Goal: Information Seeking & Learning: Find contact information

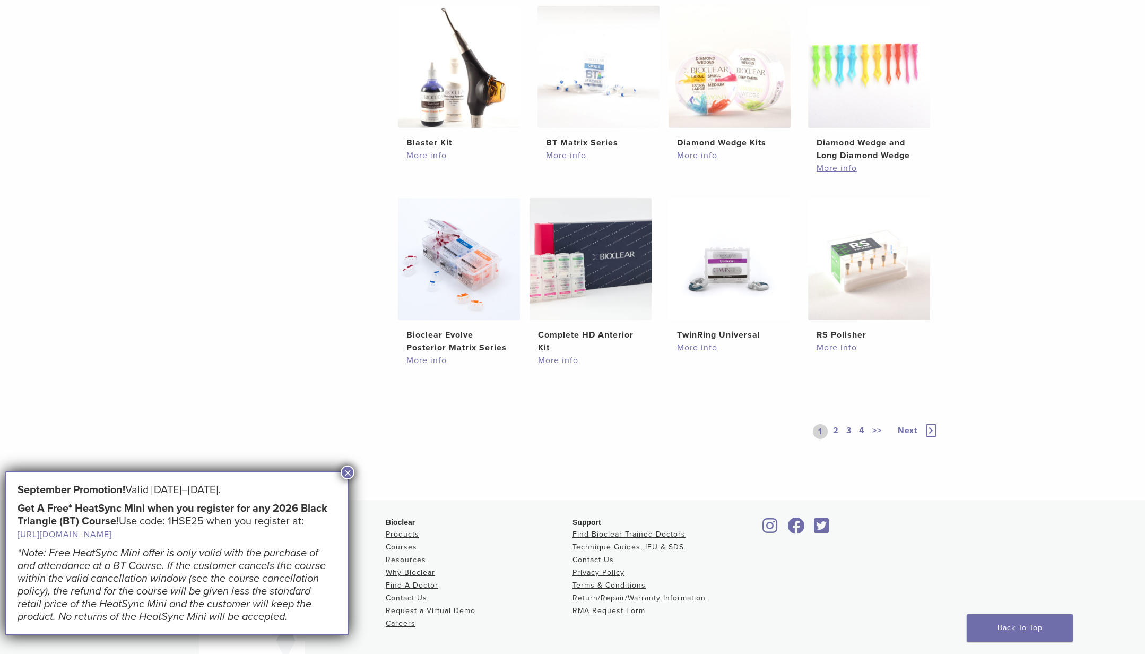
scroll to position [621, 0]
click at [910, 428] on span "Next" at bounding box center [908, 428] width 20 height 11
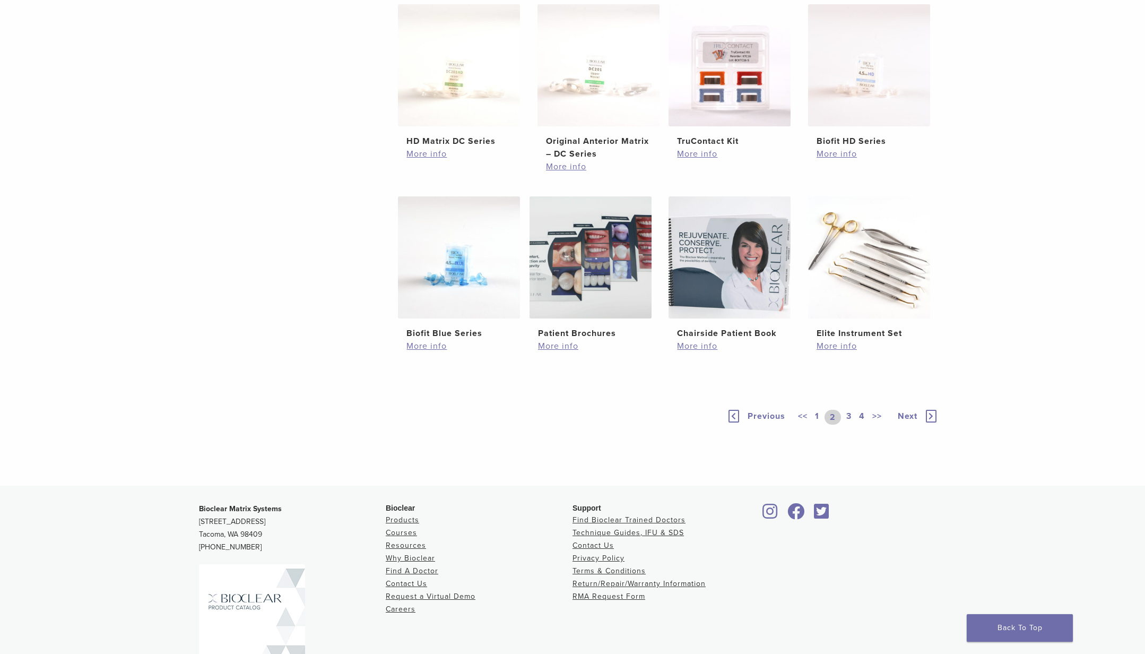
click at [932, 416] on icon at bounding box center [931, 416] width 11 height 13
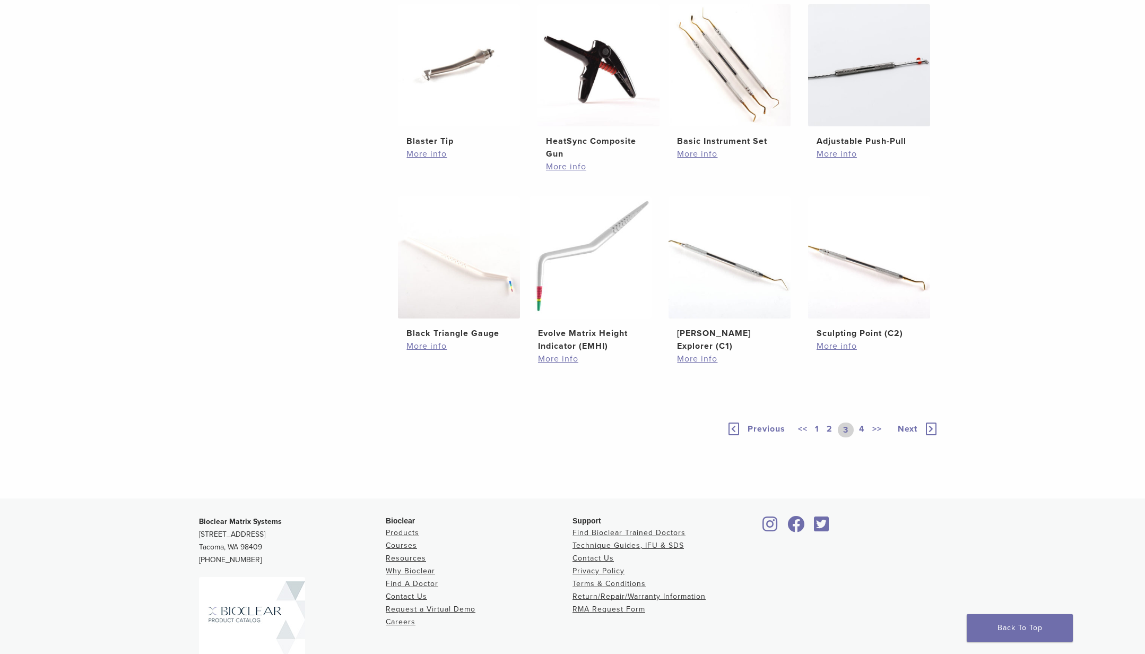
click at [932, 416] on div "Previous << 1 2 3 4 >> Next" at bounding box center [832, 429] width 212 height 49
click at [930, 426] on icon at bounding box center [931, 428] width 11 height 13
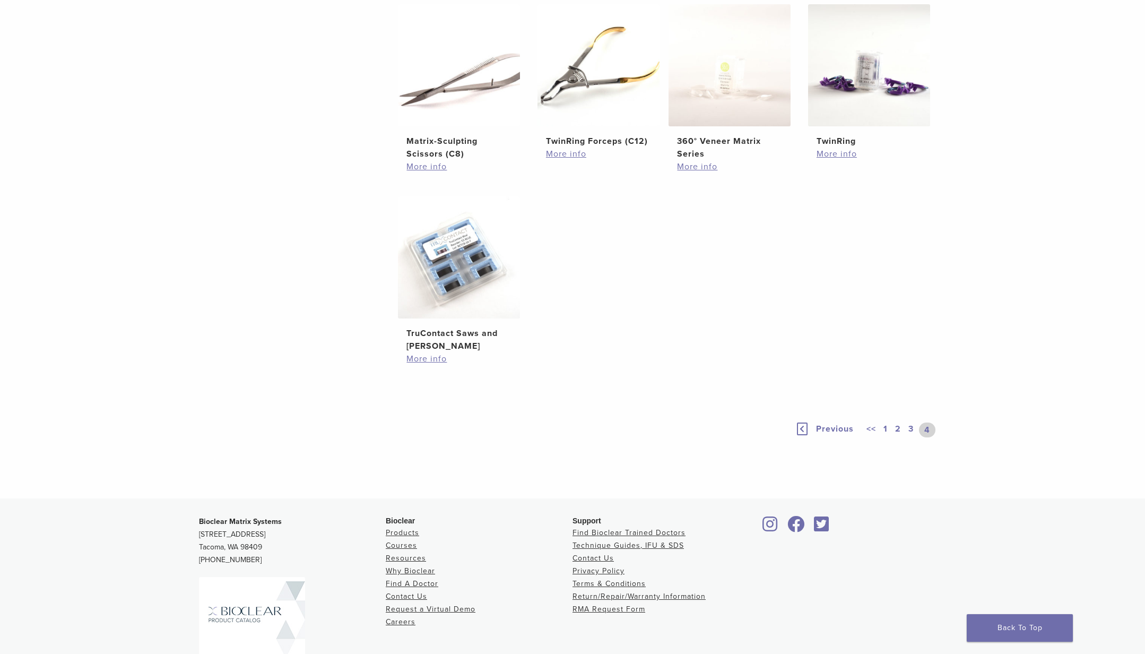
click at [927, 429] on link "4" at bounding box center [927, 429] width 16 height 15
click at [402, 545] on link "Courses" at bounding box center [401, 545] width 31 height 9
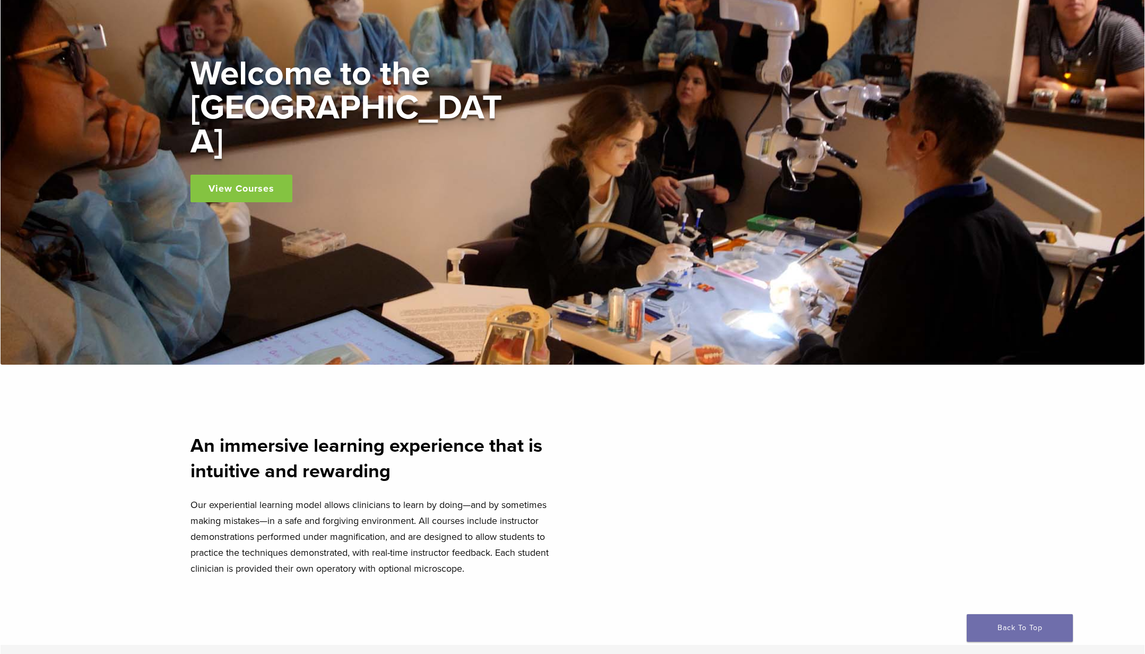
scroll to position [170, 0]
click at [231, 174] on link "View Courses" at bounding box center [241, 188] width 102 height 28
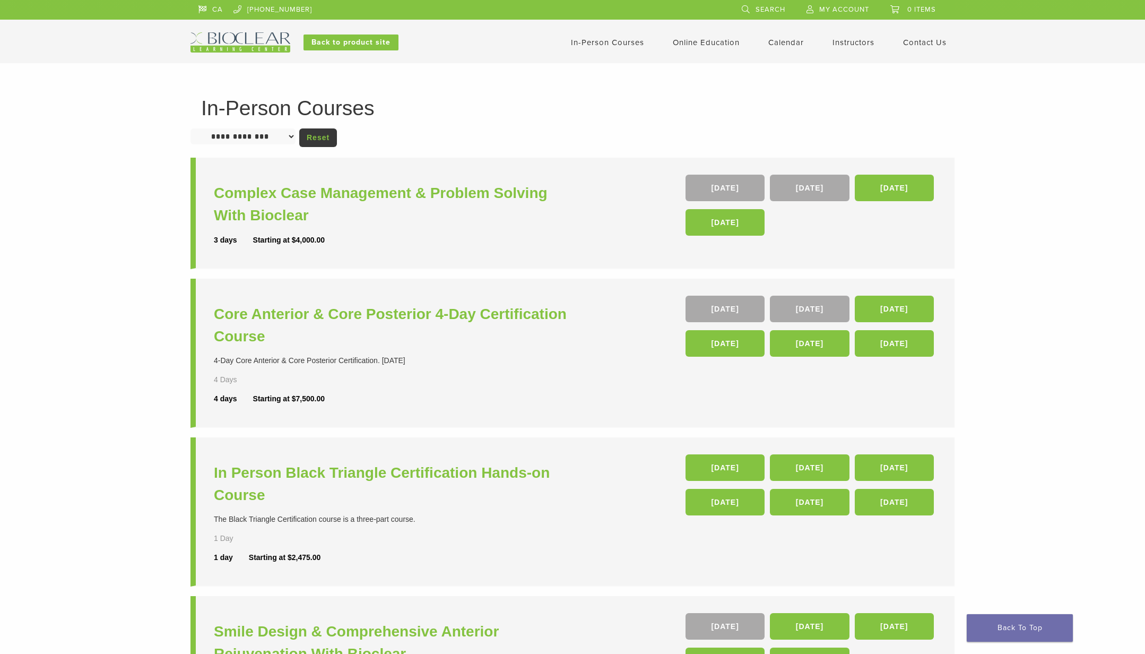
select select "*******"
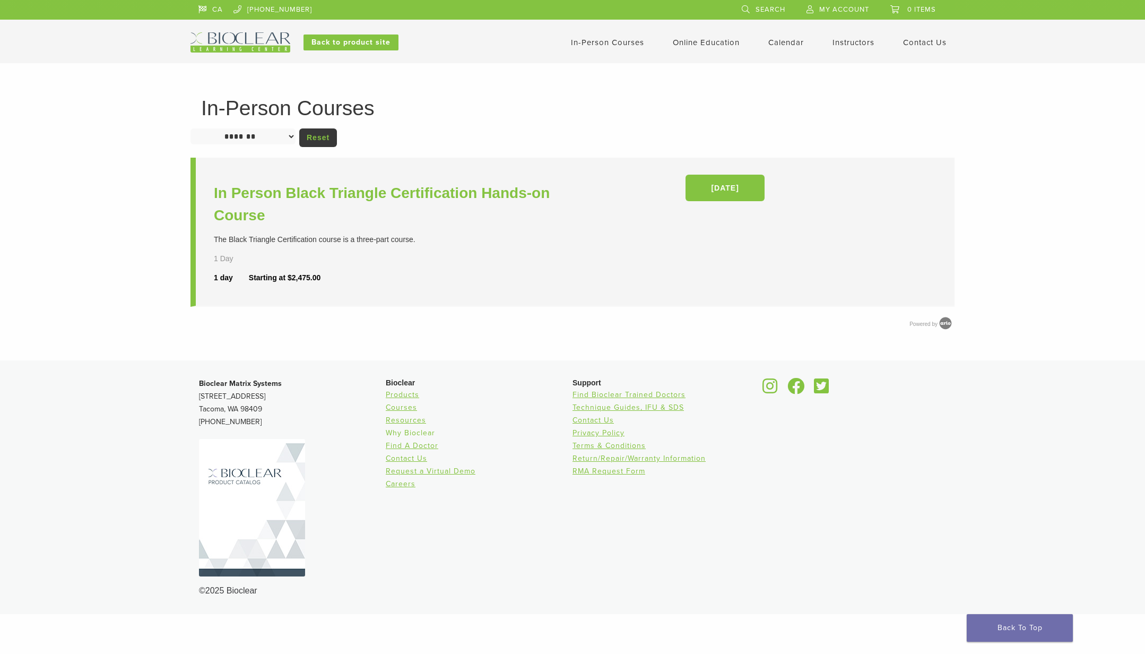
click at [405, 432] on link "Why Bioclear" at bounding box center [410, 432] width 49 height 9
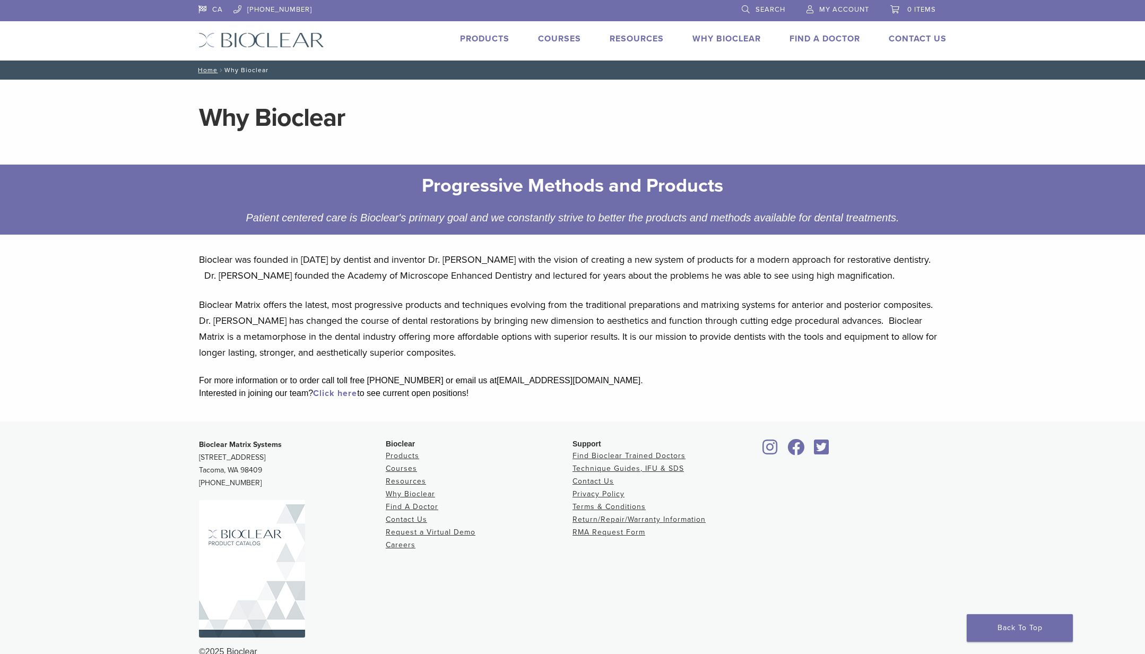
click at [331, 392] on link "Click here" at bounding box center [335, 393] width 44 height 11
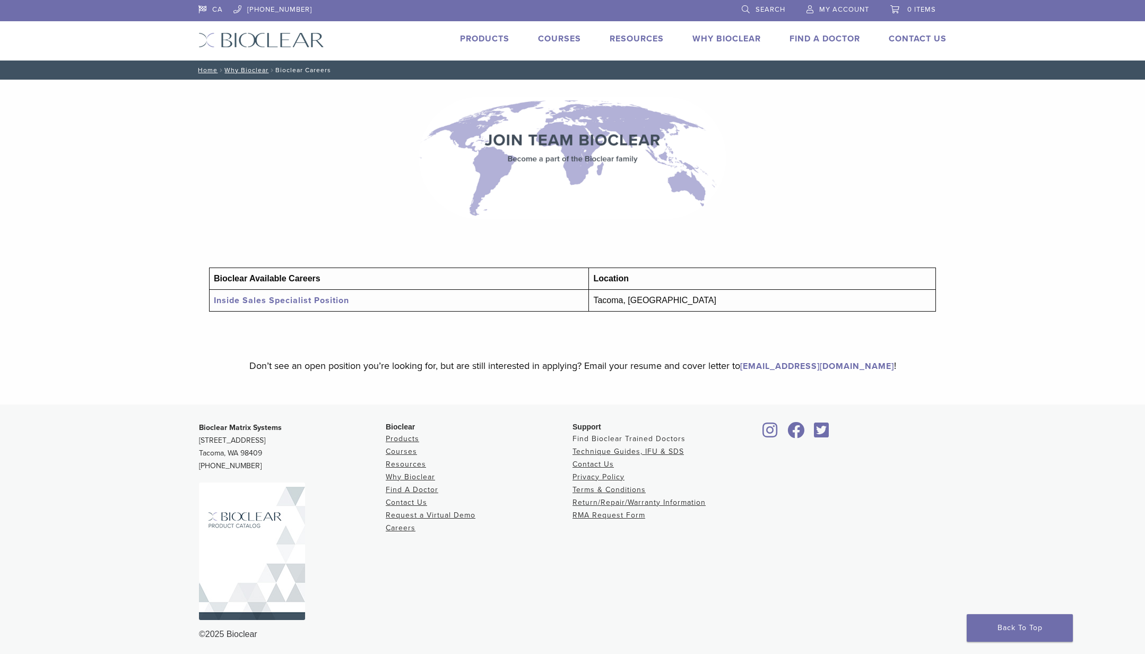
click at [613, 439] on link "Find Bioclear Trained Doctors" at bounding box center [628, 438] width 113 height 9
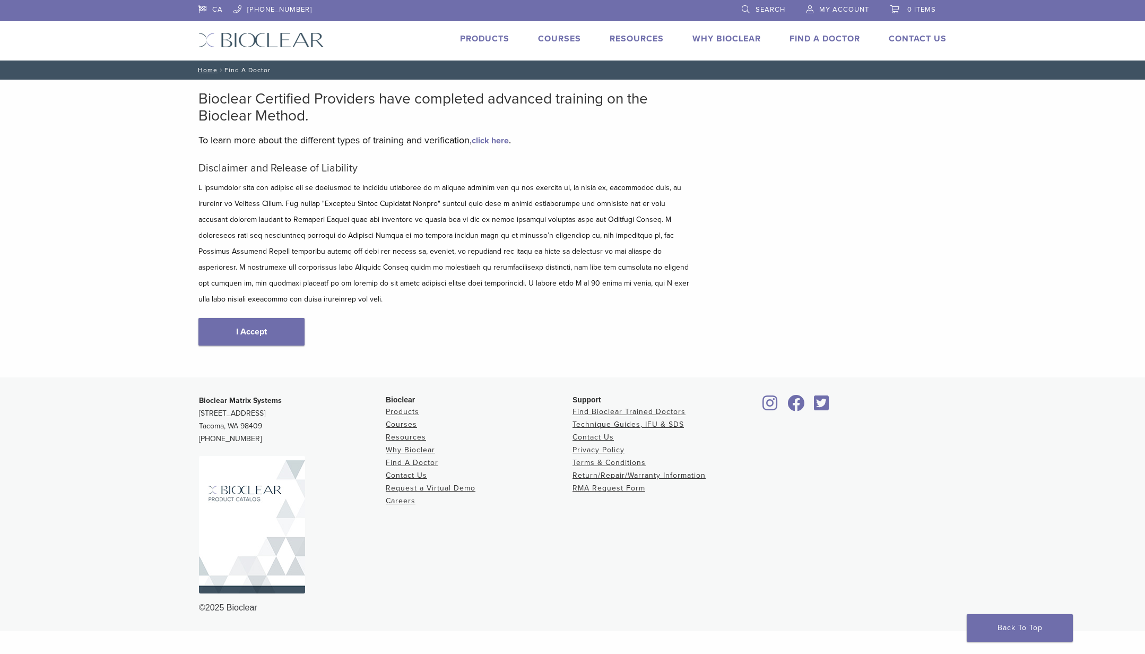
click at [820, 38] on link "Find A Doctor" at bounding box center [824, 38] width 71 height 11
click at [249, 318] on link "I Accept" at bounding box center [251, 332] width 106 height 28
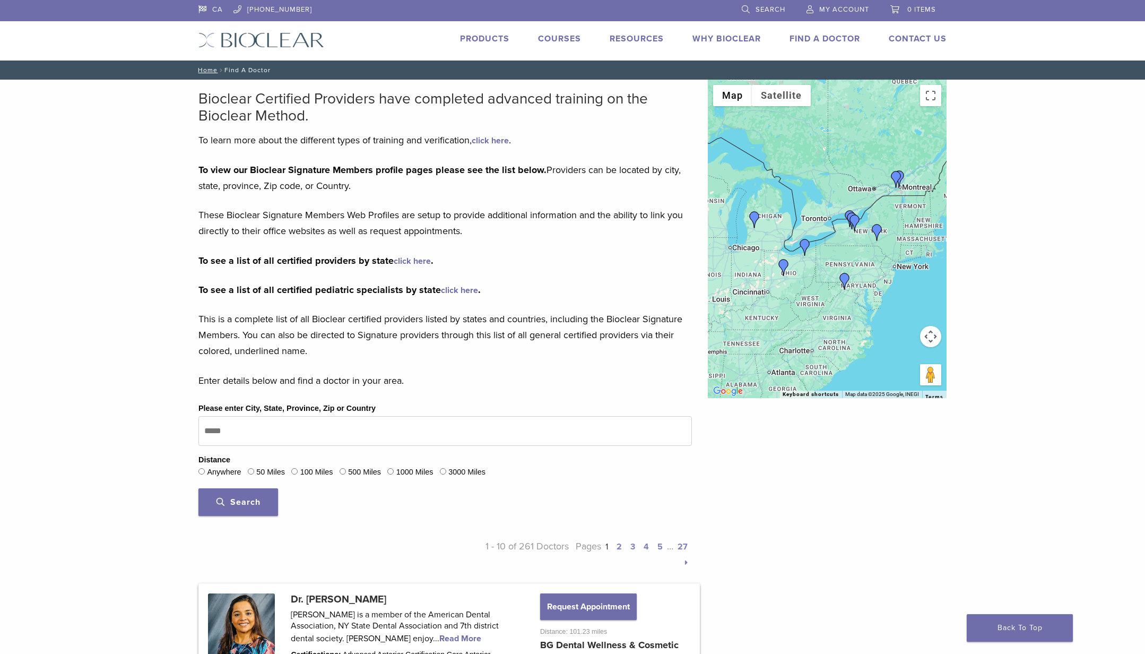
click at [903, 185] on img "Dr. Nicolas Cohen" at bounding box center [896, 179] width 17 height 17
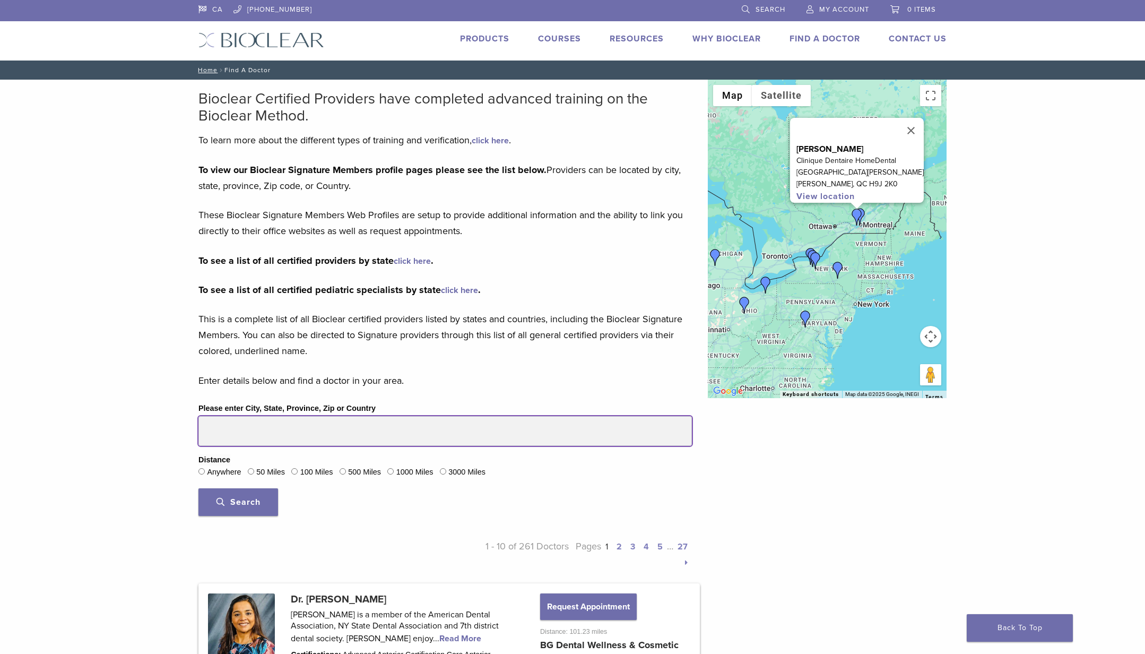
click at [232, 428] on input "Please enter City, State, Province, Zip or Country" at bounding box center [444, 431] width 493 height 30
type input "**********"
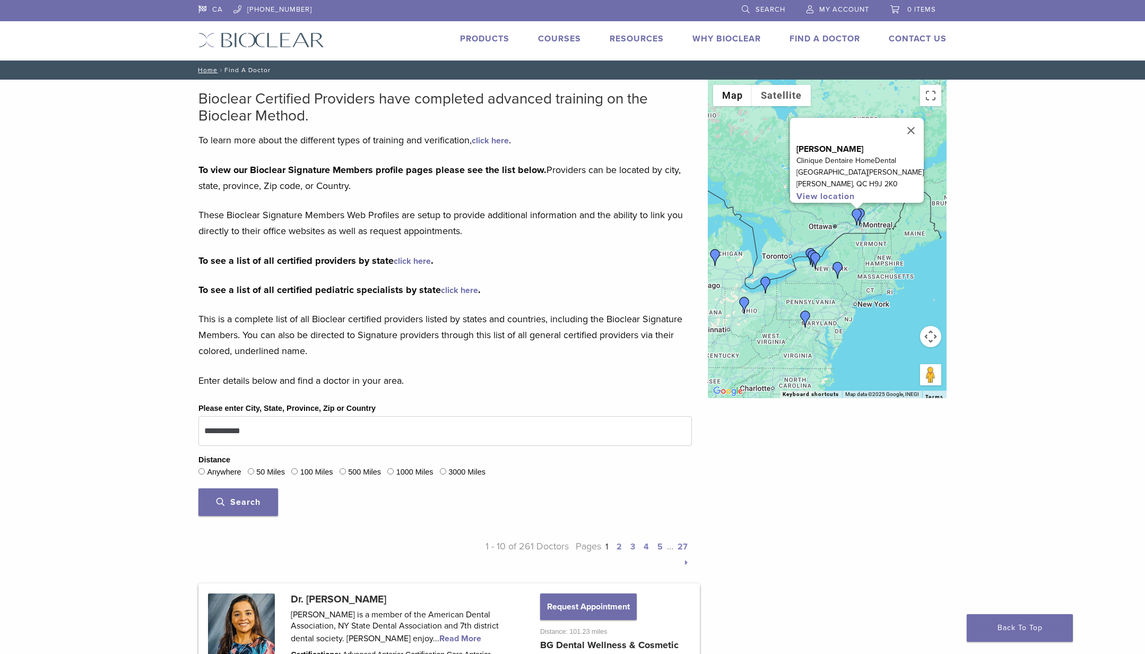
click at [245, 500] on span "Search" at bounding box center [238, 502] width 44 height 11
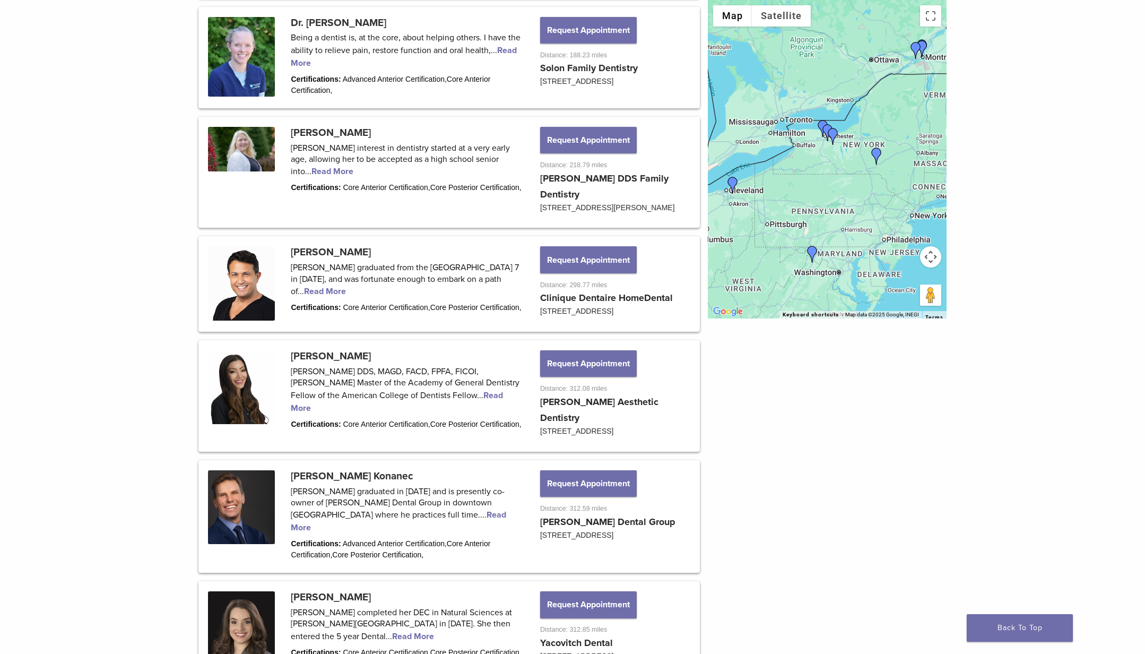
scroll to position [916, 0]
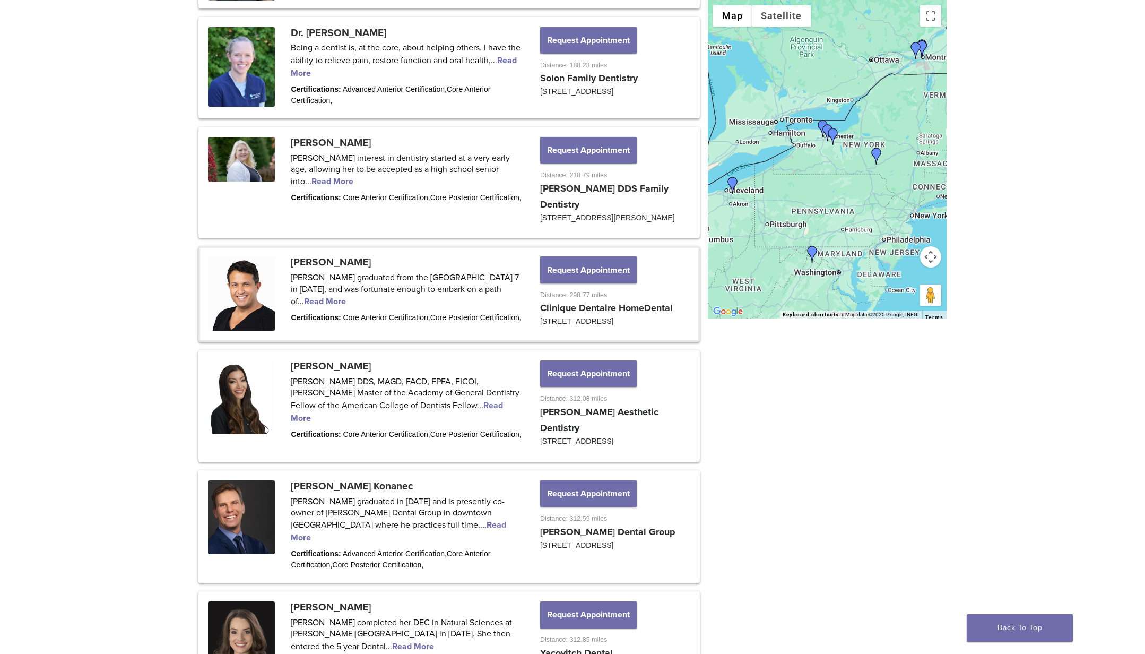
click at [603, 340] on link at bounding box center [449, 294] width 498 height 92
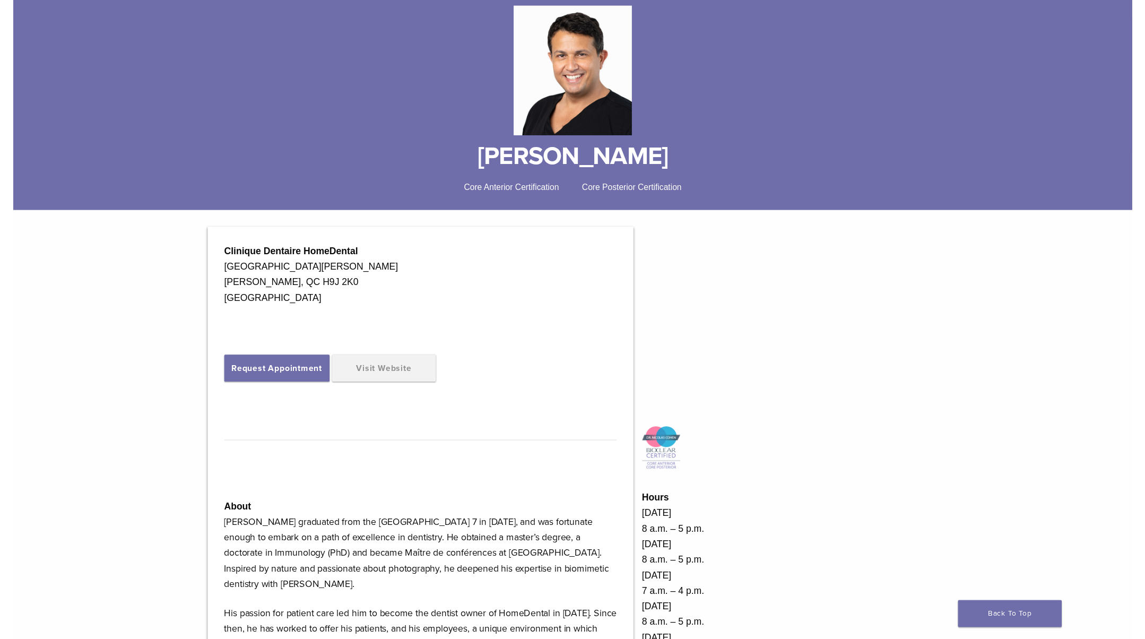
scroll to position [123, 0]
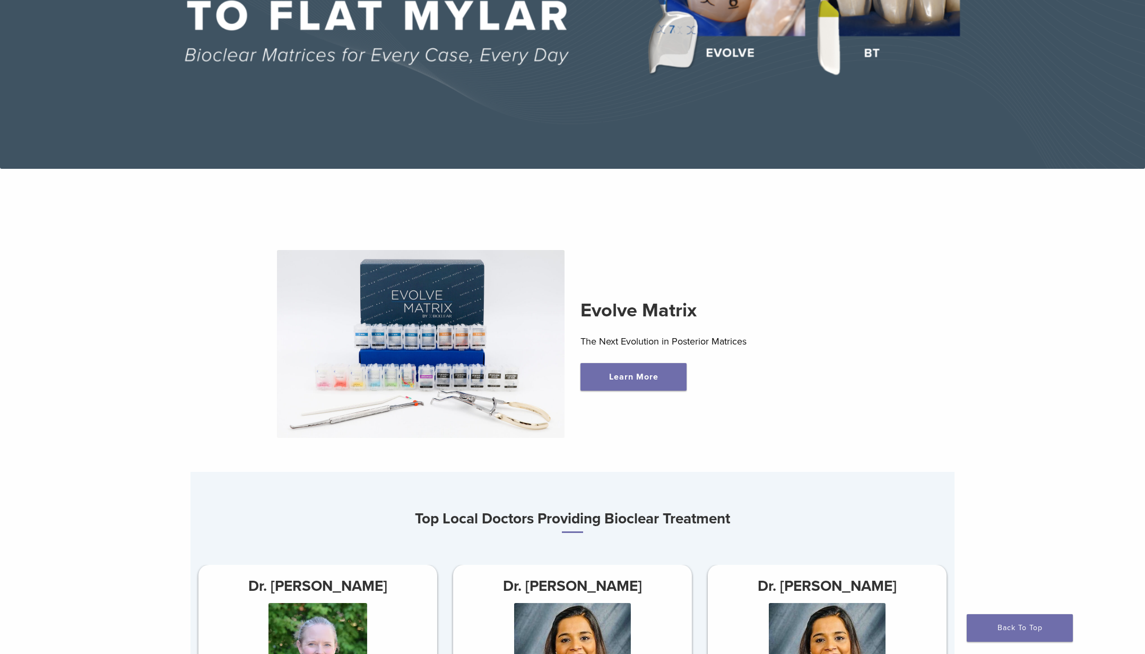
scroll to position [250, 0]
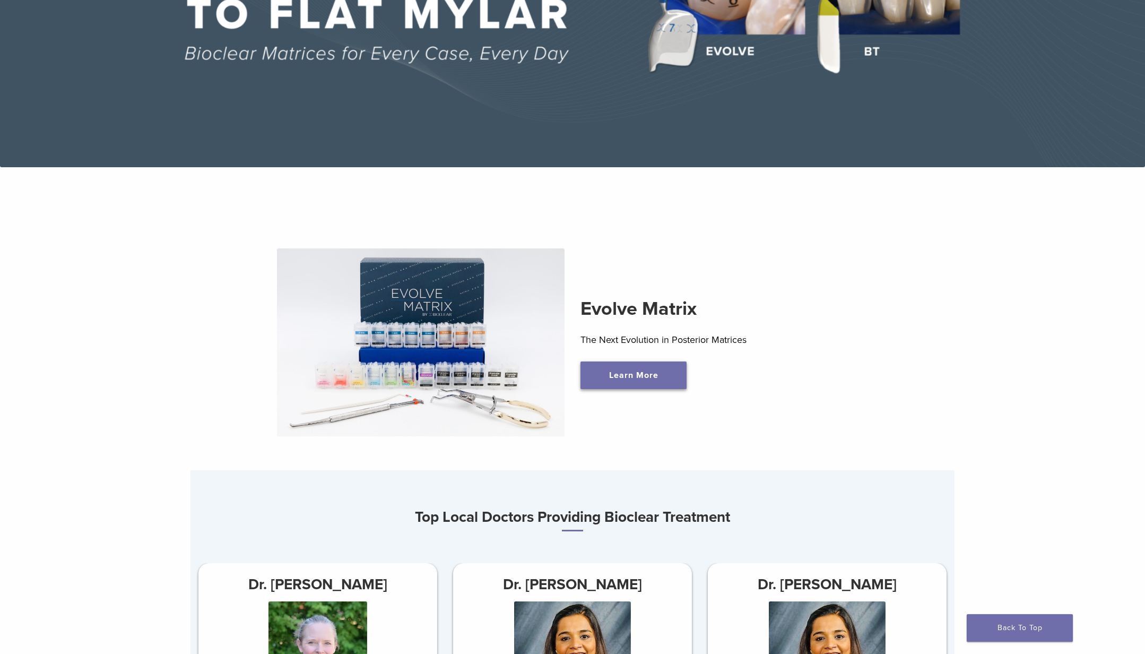
click at [623, 371] on link "Learn More" at bounding box center [633, 375] width 106 height 28
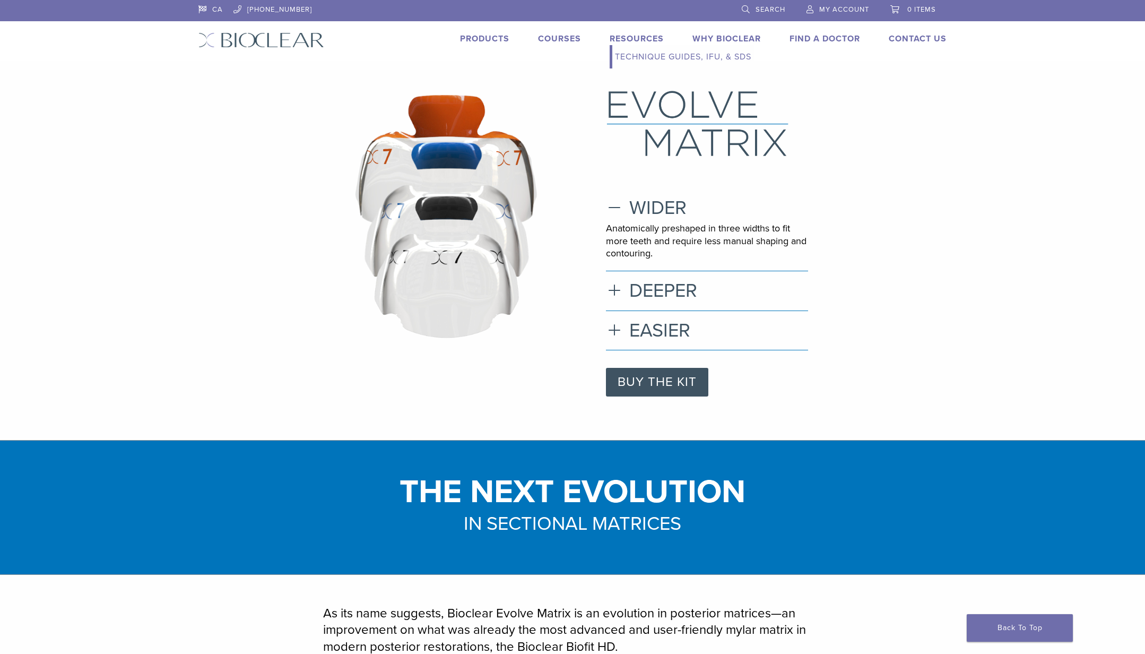
click at [636, 56] on link "Technique Guides, IFU, & SDS" at bounding box center [683, 56] width 142 height 23
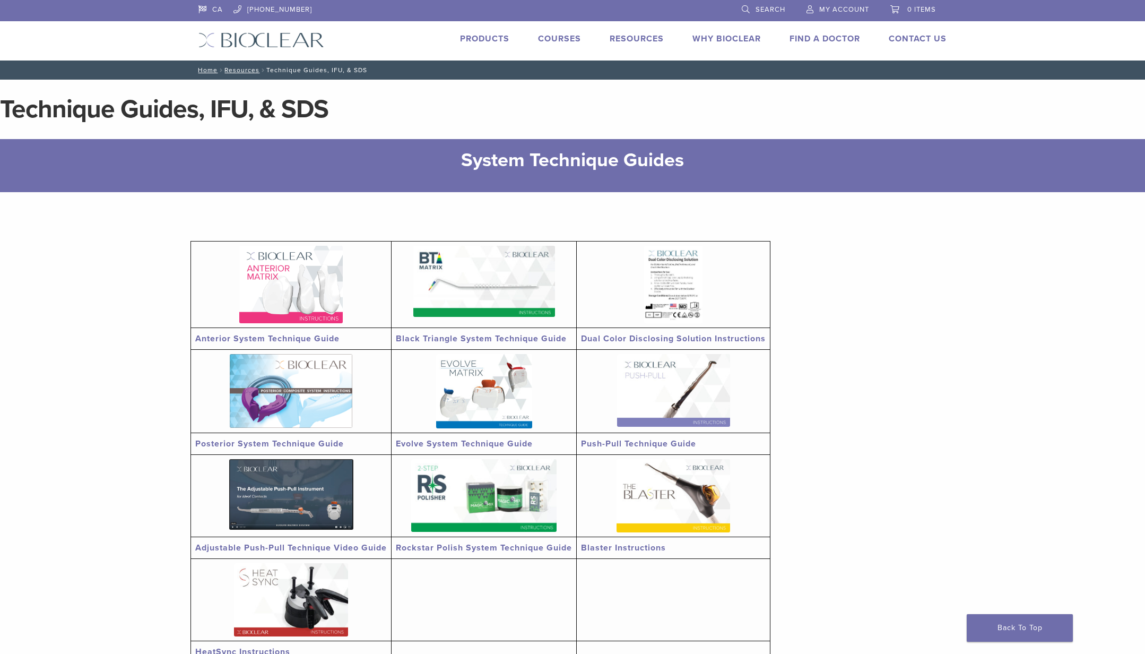
click at [636, 546] on link "Blaster Instructions" at bounding box center [623, 547] width 85 height 11
click at [262, 337] on link "Anterior System Technique Guide" at bounding box center [267, 338] width 144 height 11
click at [284, 482] on img at bounding box center [291, 494] width 124 height 71
click at [624, 331] on td "Dual Color Disclosing Solution Instructions" at bounding box center [674, 339] width 194 height 22
click at [633, 336] on link "Dual Color Disclosing Solution Instructions" at bounding box center [673, 338] width 185 height 11
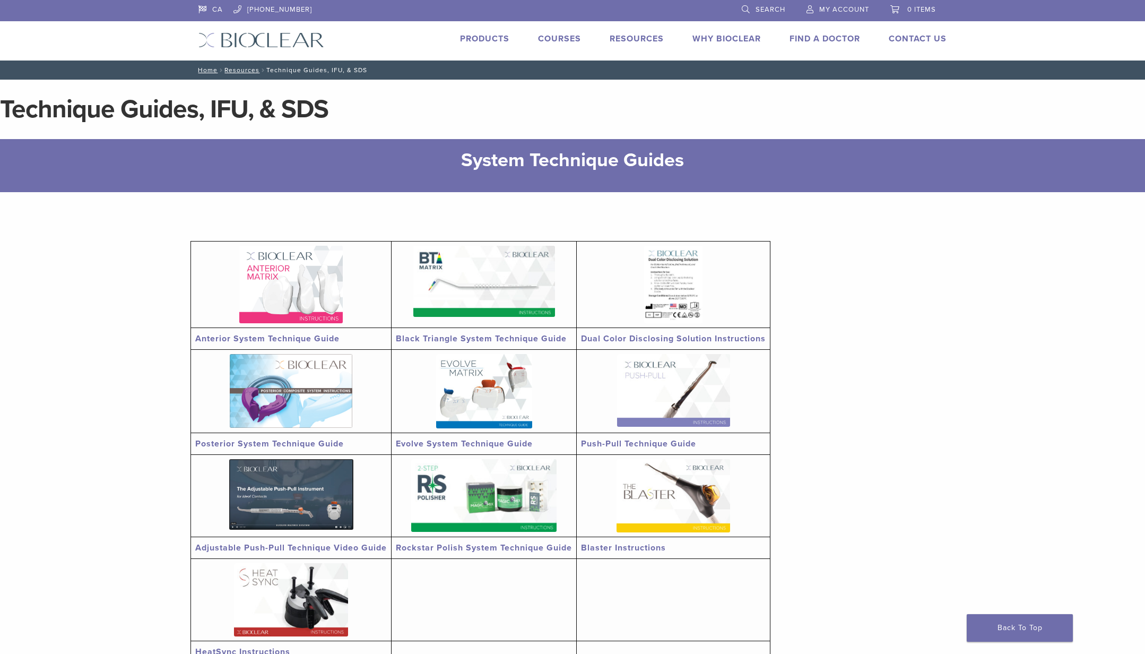
click at [814, 38] on link "Find A Doctor" at bounding box center [824, 38] width 71 height 11
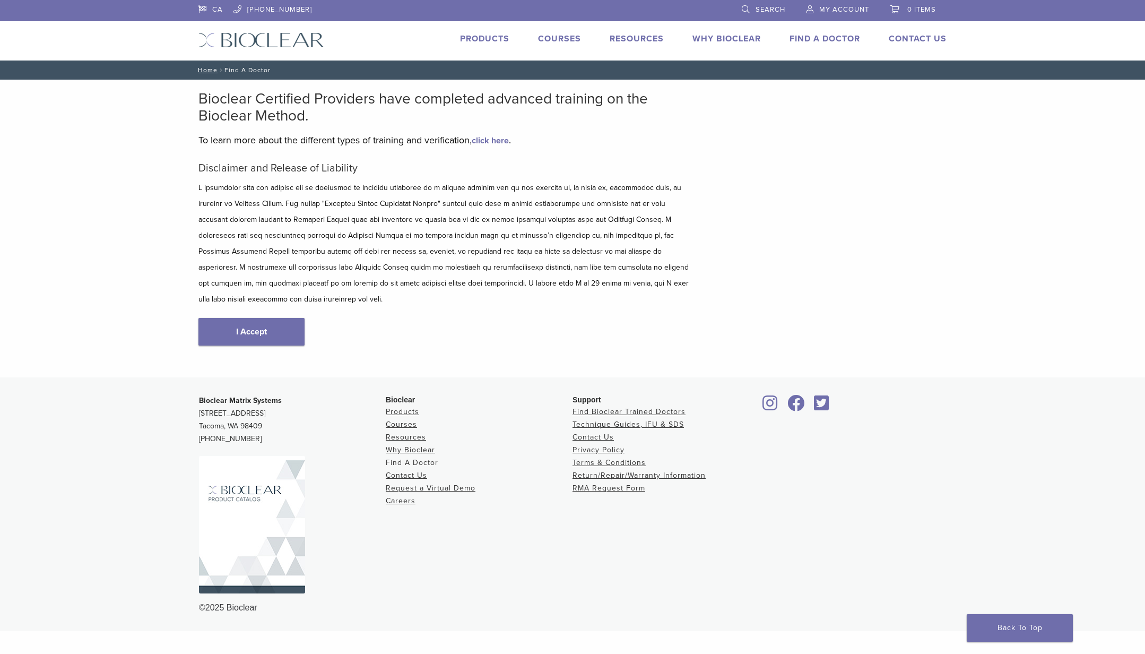
click at [417, 458] on link "Find A Doctor" at bounding box center [412, 462] width 53 height 9
click at [403, 458] on link "Find A Doctor" at bounding box center [412, 462] width 53 height 9
click at [413, 458] on link "Find A Doctor" at bounding box center [412, 462] width 53 height 9
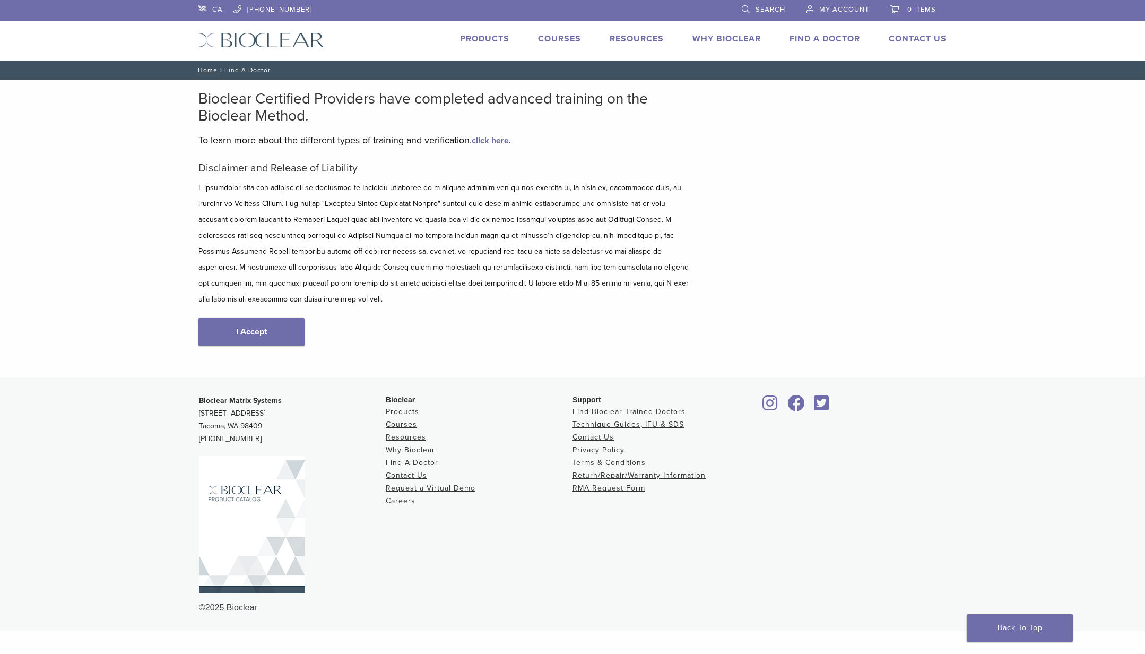
click at [601, 407] on link "Find Bioclear Trained Doctors" at bounding box center [628, 411] width 113 height 9
click at [270, 318] on link "I Accept" at bounding box center [251, 332] width 106 height 28
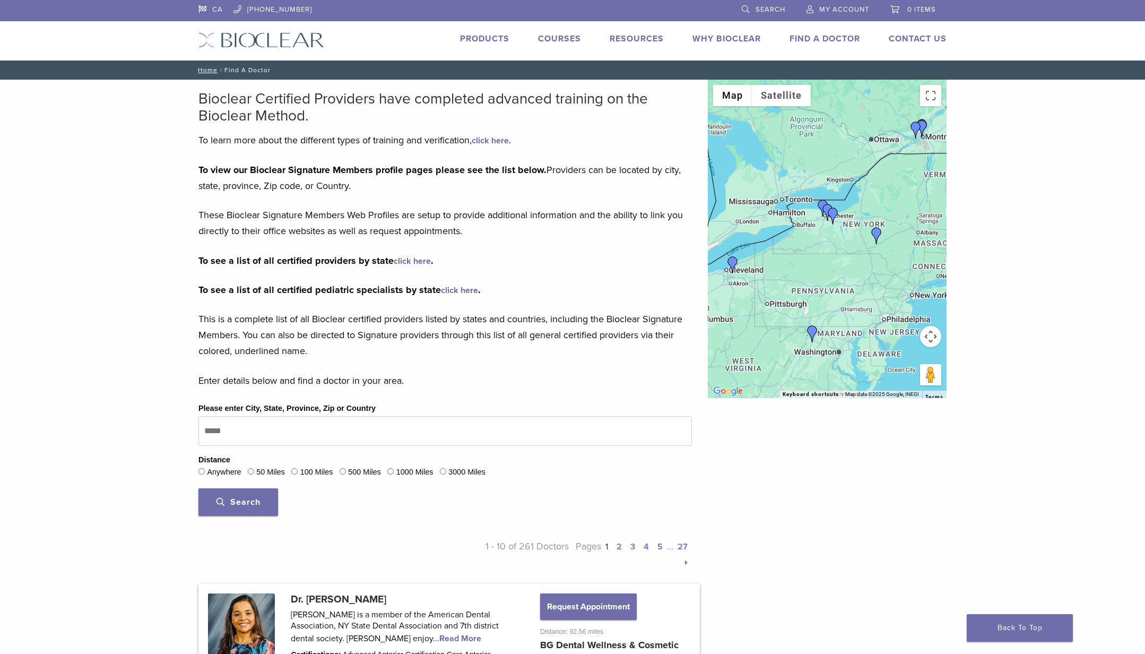
click at [784, 203] on div at bounding box center [827, 239] width 239 height 318
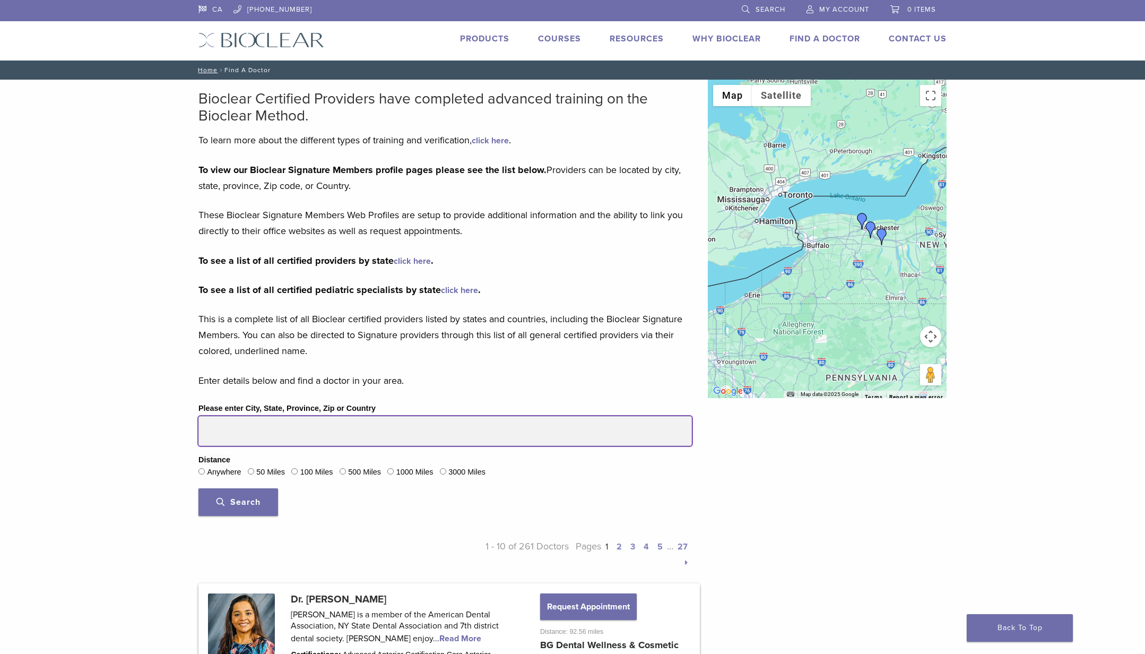
click at [215, 431] on input "Please enter City, State, Province, Zip or Country" at bounding box center [444, 431] width 493 height 30
type input "**********"
click at [238, 500] on button "Search" at bounding box center [238, 502] width 80 height 28
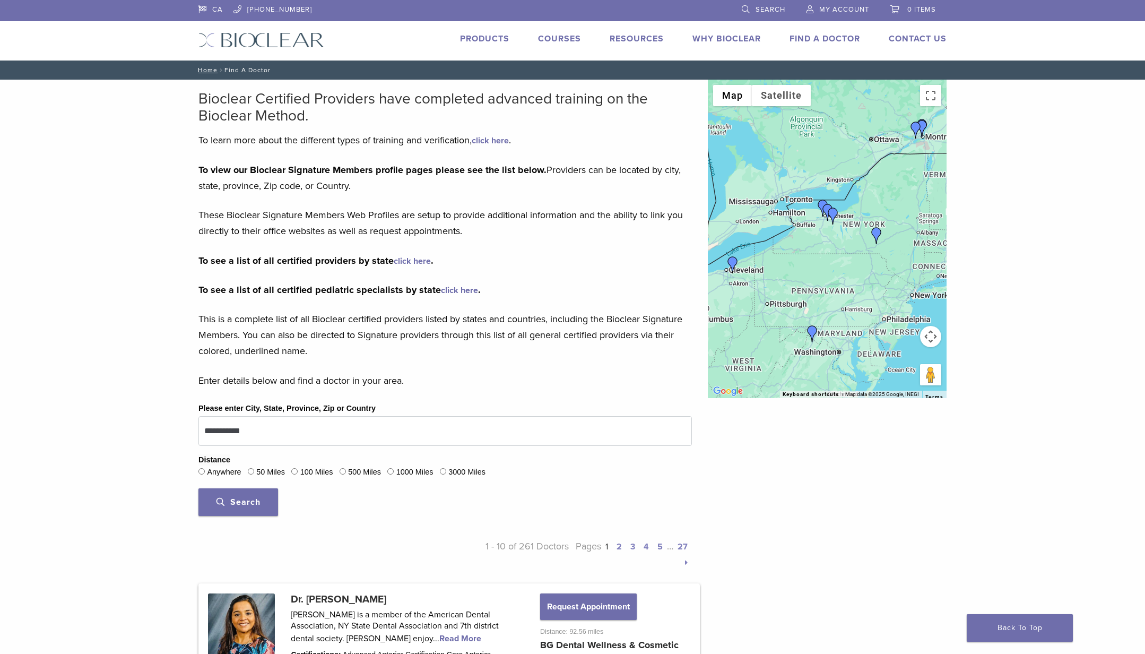
click at [400, 262] on link "click here" at bounding box center [412, 261] width 37 height 11
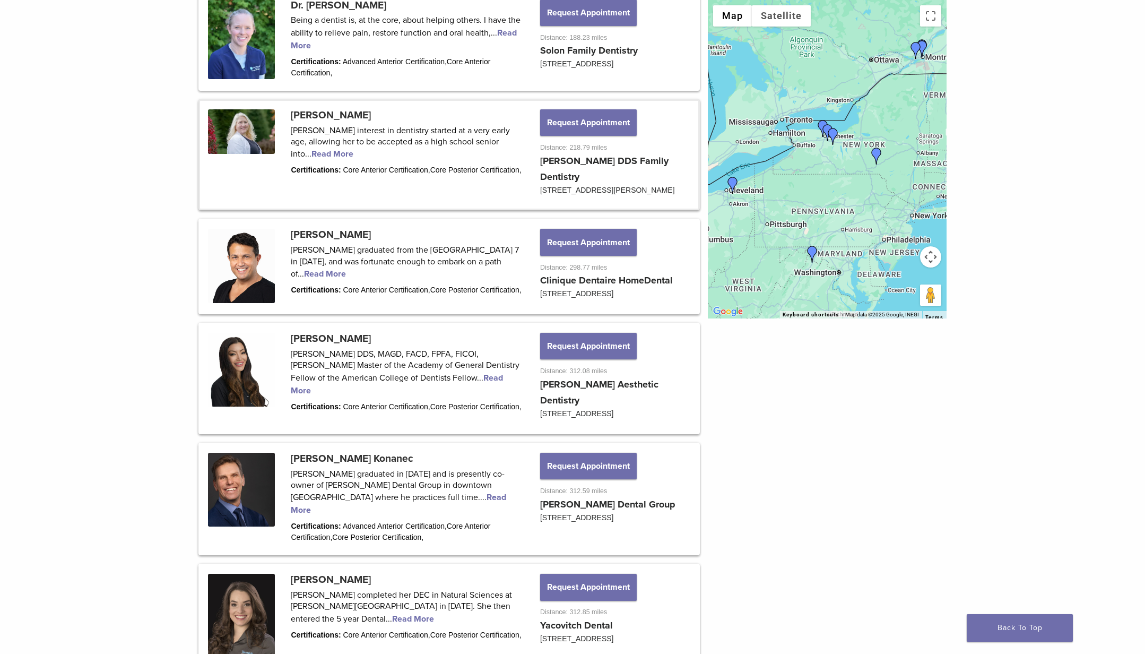
scroll to position [944, 0]
click at [307, 293] on link at bounding box center [449, 266] width 498 height 92
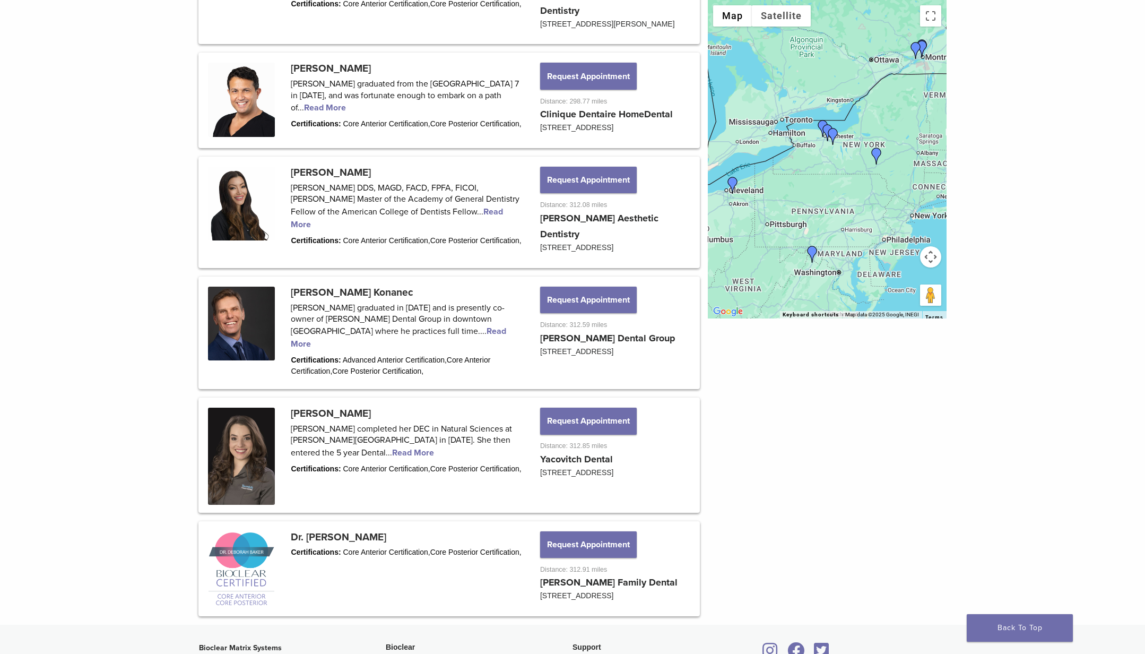
scroll to position [1111, 0]
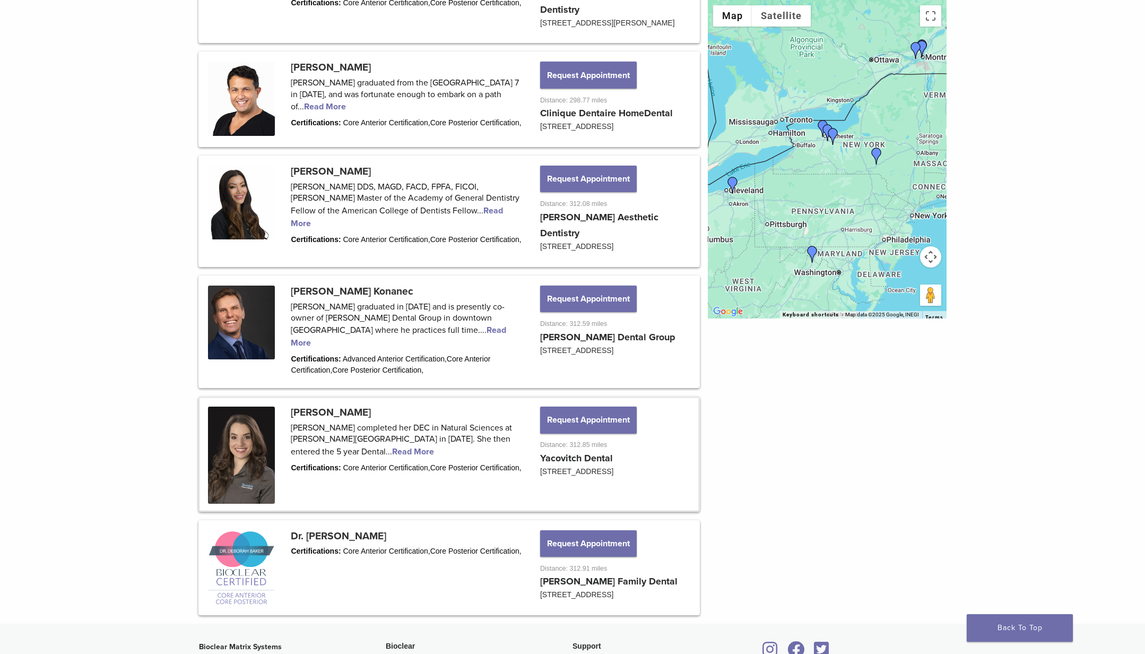
click at [336, 471] on link at bounding box center [449, 453] width 498 height 111
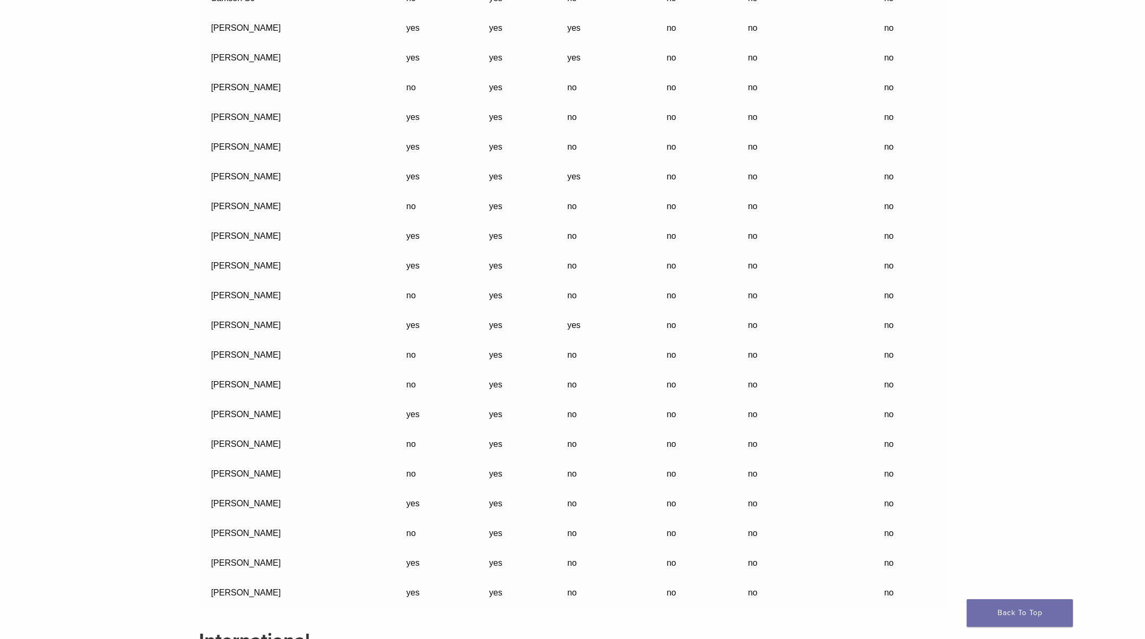
scroll to position [28941, 0]
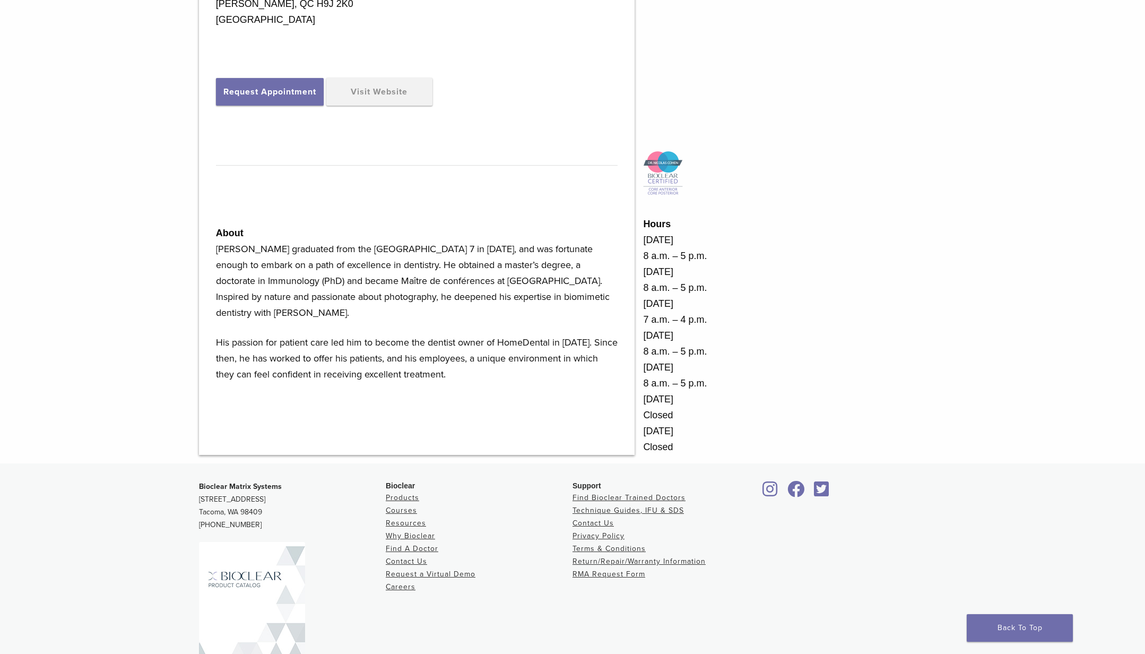
scroll to position [407, 0]
click at [365, 92] on link "Visit Website" at bounding box center [379, 90] width 106 height 28
click at [352, 90] on link "Visit Website" at bounding box center [379, 90] width 106 height 28
click at [258, 90] on button "Request Appointment" at bounding box center [270, 90] width 108 height 28
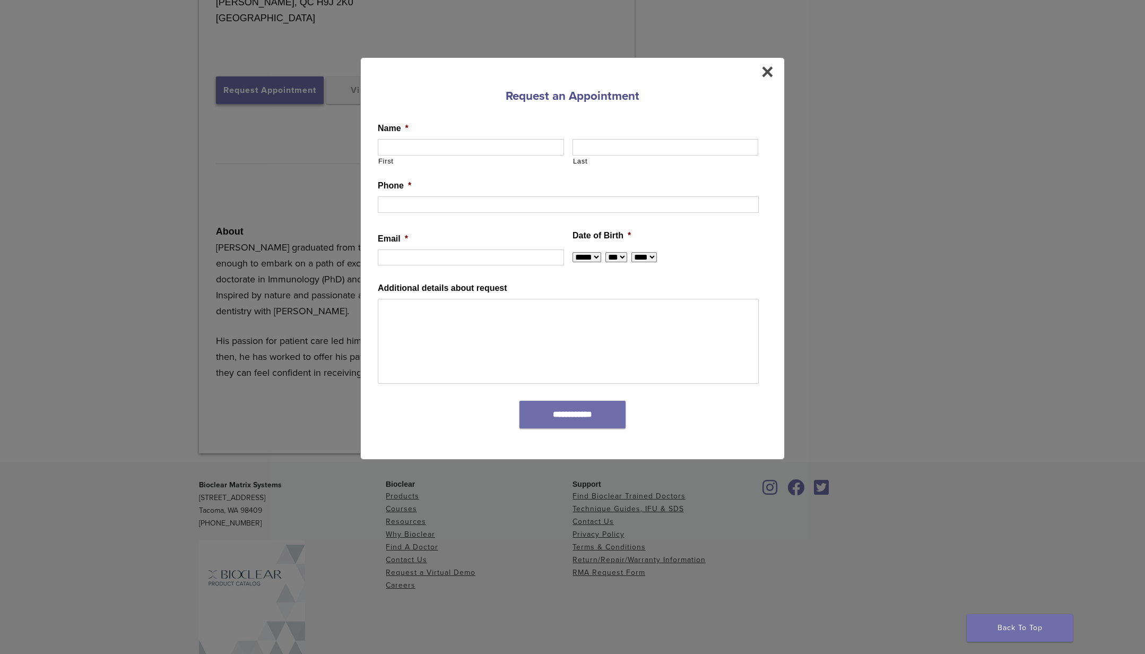
scroll to position [411, 0]
click at [768, 74] on span "×" at bounding box center [767, 71] width 12 height 21
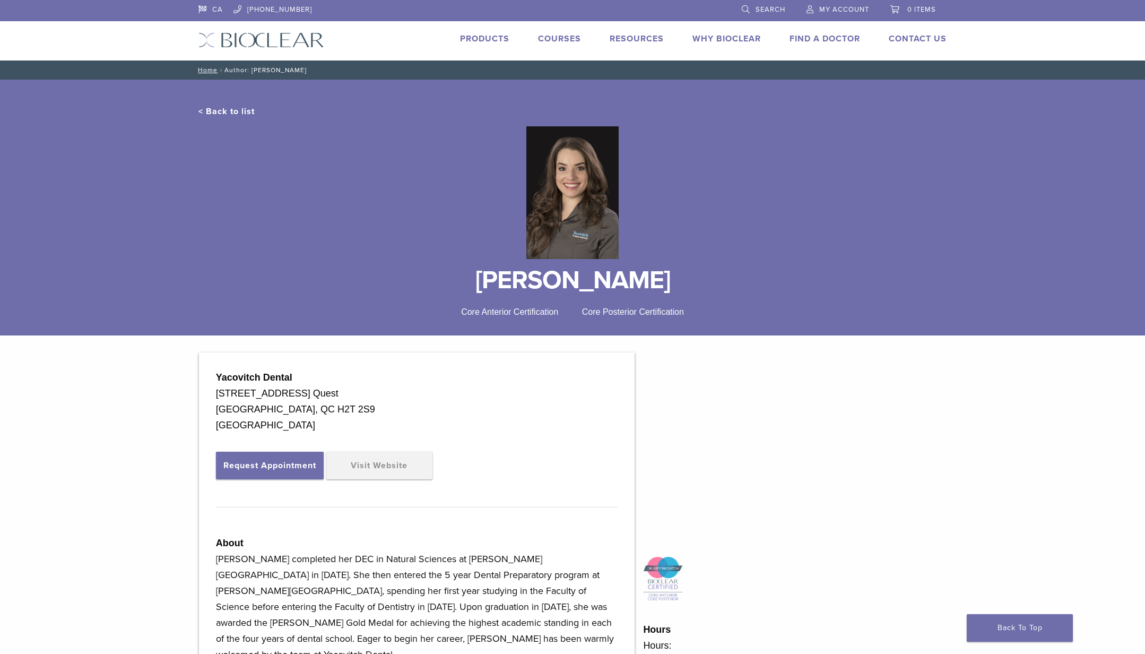
click at [557, 220] on img at bounding box center [572, 192] width 92 height 133
click at [219, 112] on link "< Back to list" at bounding box center [226, 111] width 56 height 11
